Goal: Check status

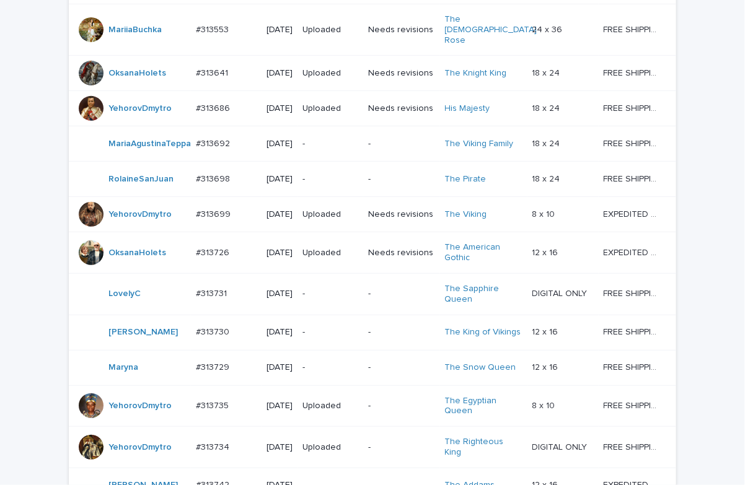
scroll to position [433, 0]
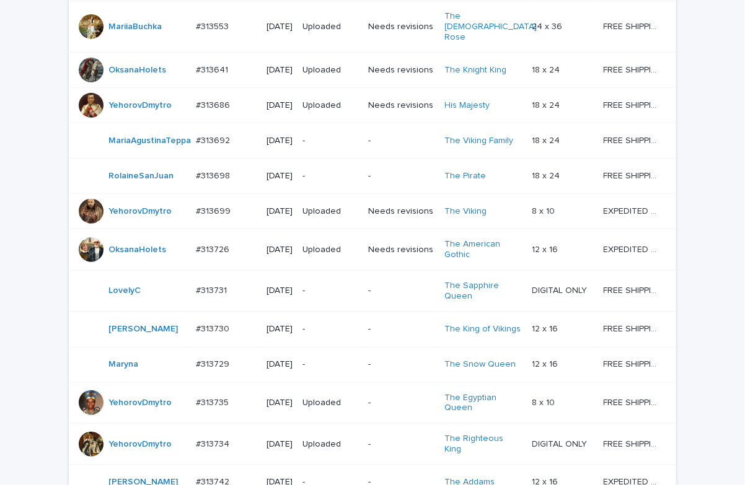
click at [328, 146] on p "-" at bounding box center [331, 141] width 56 height 11
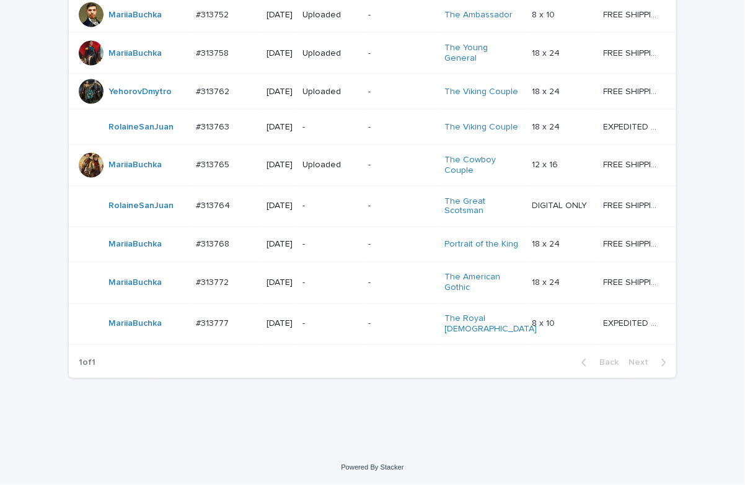
scroll to position [1041, 0]
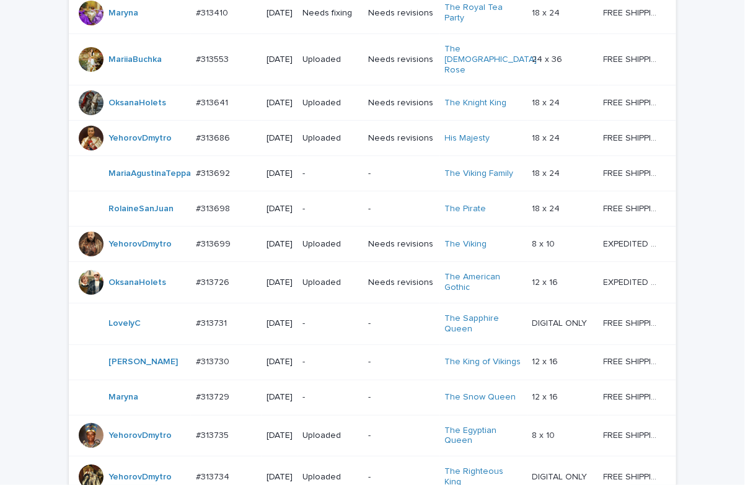
scroll to position [391, 0]
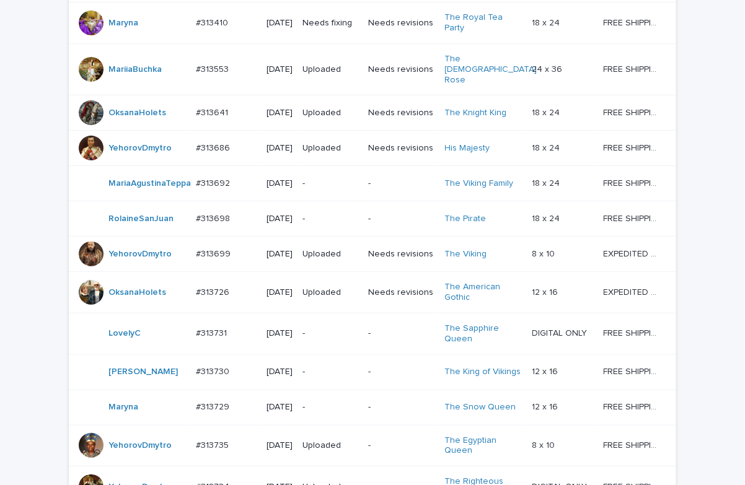
click at [329, 187] on p "-" at bounding box center [331, 184] width 56 height 11
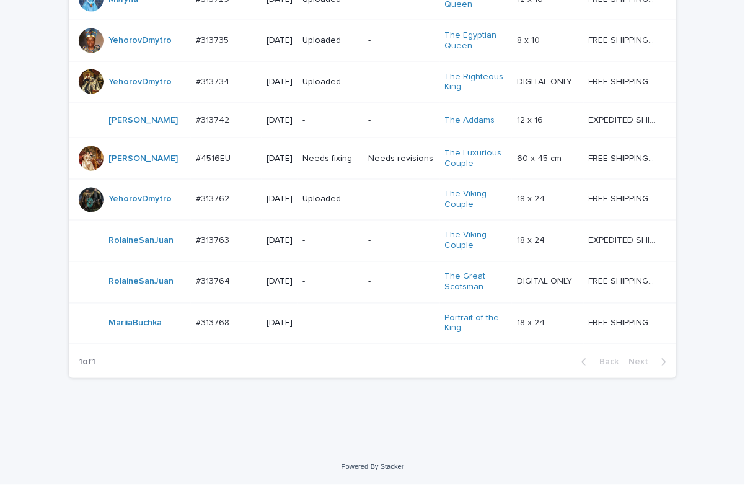
scroll to position [793, 0]
